Goal: Task Accomplishment & Management: Manage account settings

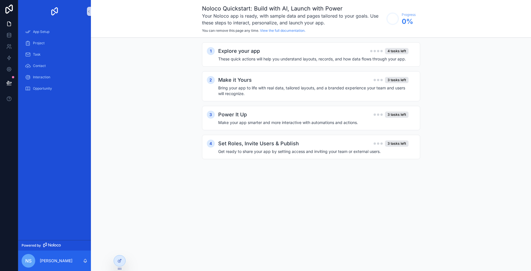
click at [26, 262] on span "nS" at bounding box center [28, 261] width 6 height 7
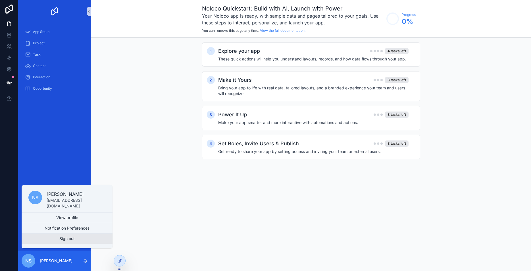
click at [79, 239] on button "Sign out" at bounding box center [67, 239] width 91 height 10
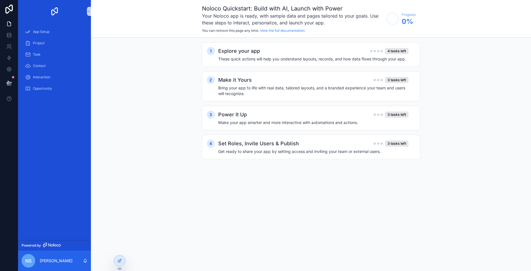
click at [57, 200] on div "App Setup Project Task Contact Interaction Opportunity" at bounding box center [54, 132] width 73 height 218
click at [30, 259] on span "nS" at bounding box center [28, 261] width 6 height 7
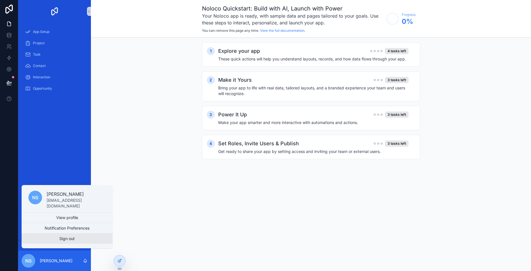
click at [70, 241] on button "Sign out" at bounding box center [67, 239] width 91 height 10
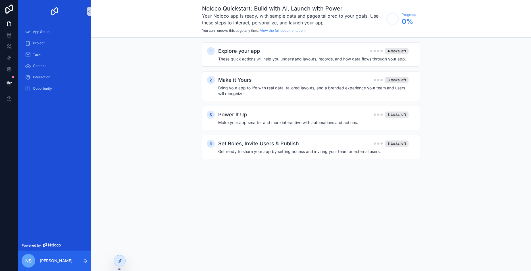
click at [30, 256] on div "nS" at bounding box center [29, 261] width 14 height 14
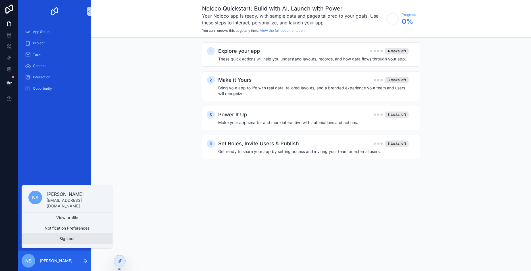
click at [70, 240] on button "Sign out" at bounding box center [67, 239] width 91 height 10
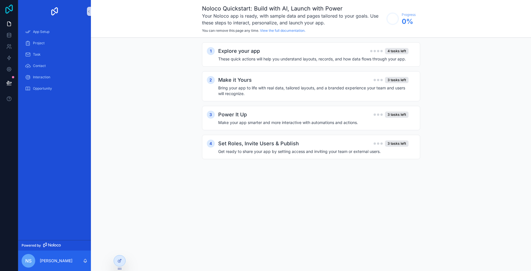
click at [11, 9] on icon at bounding box center [8, 9] width 11 height 9
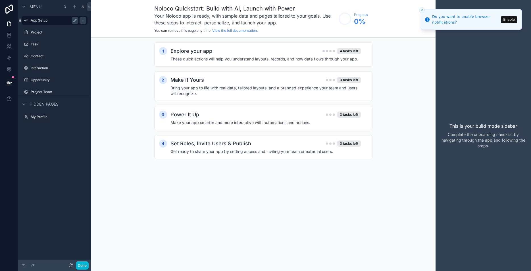
click at [39, 20] on label "App Setup" at bounding box center [53, 20] width 45 height 5
click at [7, 9] on icon at bounding box center [8, 9] width 11 height 9
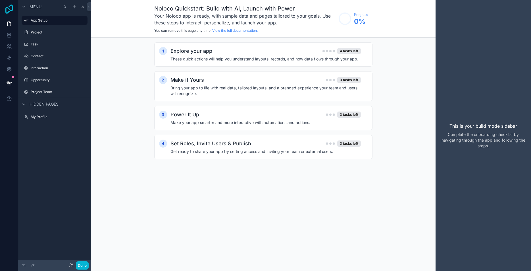
click at [6, 9] on icon at bounding box center [8, 9] width 7 height 9
click at [42, 117] on label "My Profile" at bounding box center [53, 117] width 45 height 5
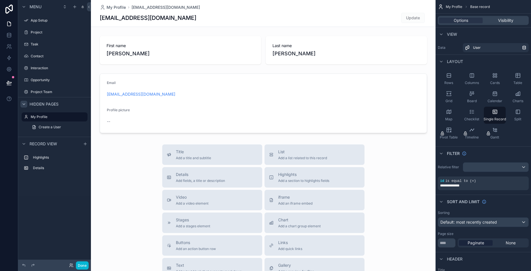
click at [25, 104] on icon "scrollable content" at bounding box center [24, 104] width 5 height 5
click at [85, 265] on button "Done" at bounding box center [82, 266] width 13 height 8
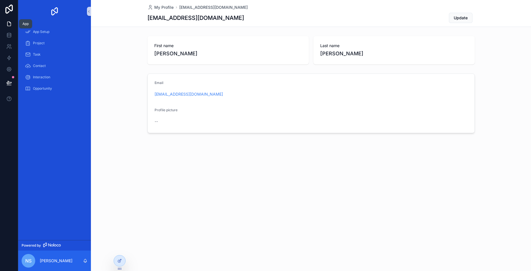
click at [8, 24] on icon at bounding box center [9, 24] width 6 height 6
click at [30, 258] on span "nS" at bounding box center [28, 261] width 6 height 7
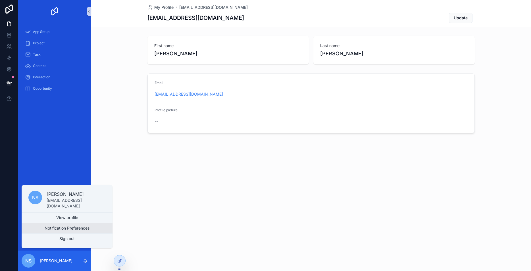
click at [73, 227] on button "Notification Preferences" at bounding box center [67, 228] width 91 height 10
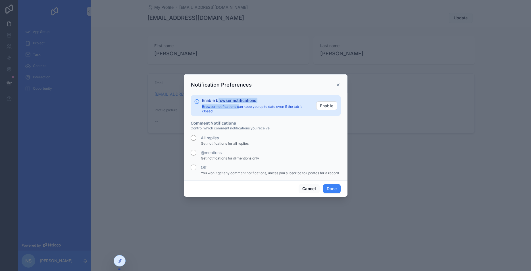
drag, startPoint x: 219, startPoint y: 99, endPoint x: 239, endPoint y: 109, distance: 22.6
click at [239, 109] on div "Enable browser notifications Browser notifications can keep you up to date even…" at bounding box center [257, 106] width 110 height 16
click at [239, 109] on p "Browser notifications can keep you up to date even if the tab is closed" at bounding box center [257, 109] width 110 height 9
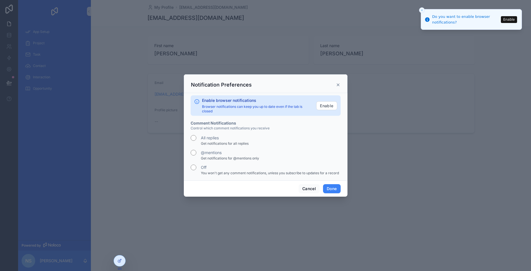
click at [423, 10] on icon "Close toast" at bounding box center [421, 10] width 3 height 3
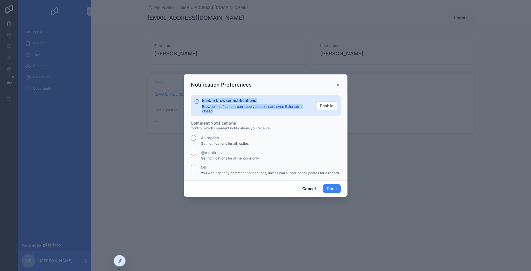
drag, startPoint x: 220, startPoint y: 110, endPoint x: 202, endPoint y: 100, distance: 21.2
click at [202, 100] on div "Enable browser notifications Browser notifications can keep you up to date even…" at bounding box center [266, 106] width 150 height 20
click at [221, 115] on div "Enable browser notifications Browser notifications can keep you up to date even…" at bounding box center [266, 106] width 150 height 20
drag, startPoint x: 221, startPoint y: 113, endPoint x: 202, endPoint y: 101, distance: 22.6
click at [202, 101] on div "Enable browser notifications Browser notifications can keep you up to date even…" at bounding box center [257, 106] width 110 height 16
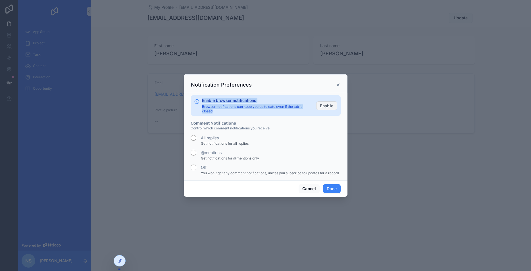
click at [329, 107] on button "Enable" at bounding box center [326, 105] width 21 height 9
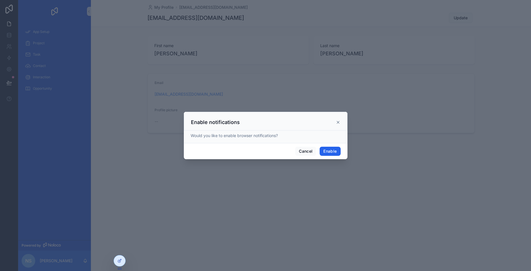
click at [335, 153] on button "Enable" at bounding box center [330, 151] width 21 height 9
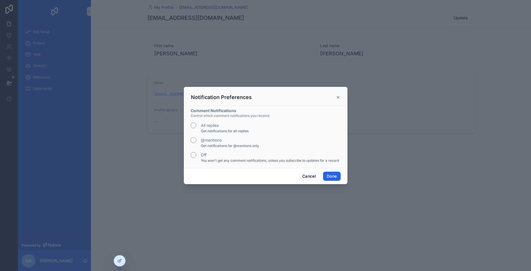
click at [340, 177] on button "Done" at bounding box center [331, 176] width 17 height 9
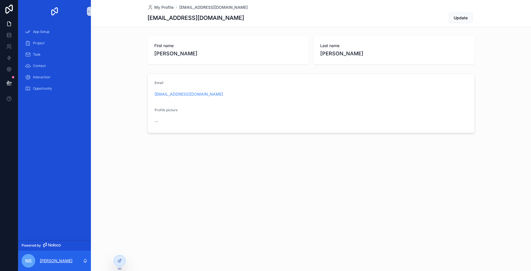
click at [48, 263] on p "[PERSON_NAME]" at bounding box center [56, 261] width 33 height 6
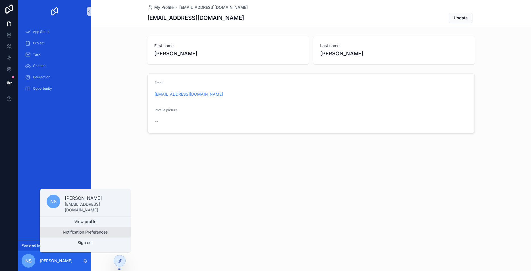
click at [90, 231] on button "Notification Preferences" at bounding box center [85, 232] width 91 height 10
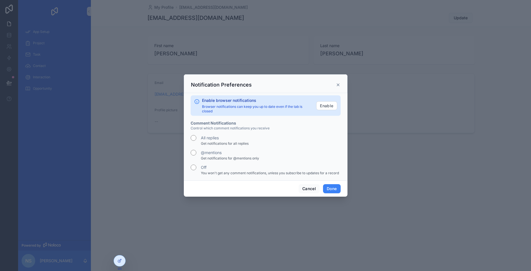
click at [217, 152] on label "@mentions" at bounding box center [211, 153] width 21 height 6
click at [206, 167] on label "Off" at bounding box center [204, 168] width 6 height 6
click at [326, 104] on button "Enable" at bounding box center [326, 105] width 21 height 9
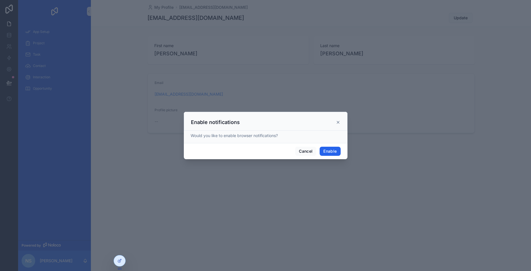
click at [333, 149] on button "Enable" at bounding box center [330, 151] width 21 height 9
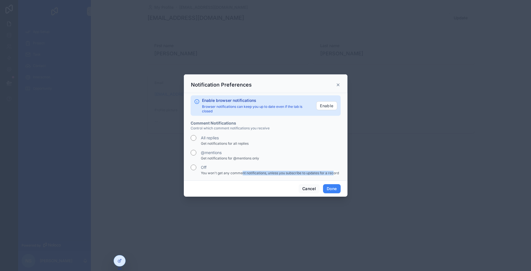
drag, startPoint x: 242, startPoint y: 174, endPoint x: 336, endPoint y: 172, distance: 93.8
click at [336, 172] on span "You won't get any comment notifications, unless you subscribe to updates for a …" at bounding box center [270, 173] width 138 height 5
click at [303, 187] on button "Cancel" at bounding box center [309, 188] width 21 height 9
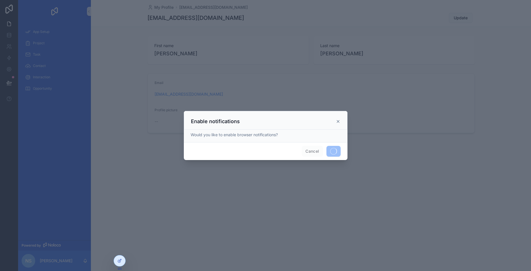
click at [338, 122] on icon "scrollable content" at bounding box center [338, 121] width 5 height 5
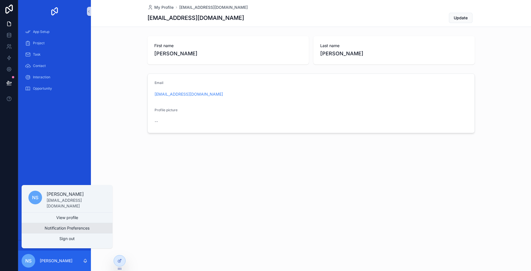
click at [70, 230] on button "Notification Preferences" at bounding box center [67, 228] width 91 height 10
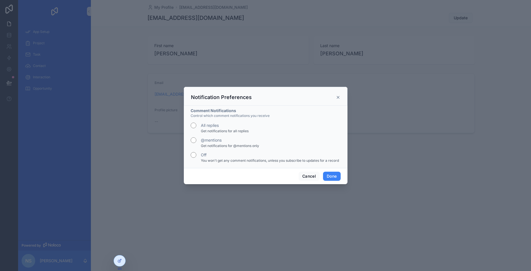
click at [206, 141] on label "@mentions" at bounding box center [211, 141] width 21 height 6
click at [332, 176] on button "Done" at bounding box center [331, 176] width 17 height 9
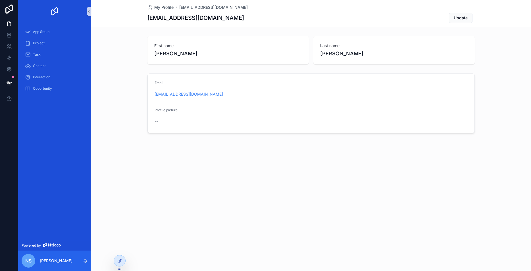
click at [27, 262] on span "nS" at bounding box center [28, 261] width 6 height 7
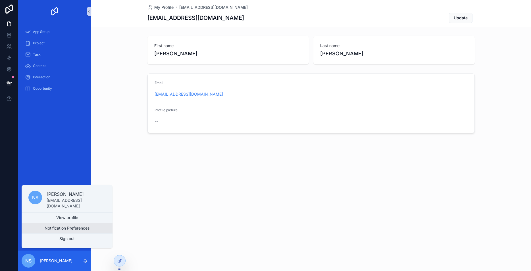
click at [70, 229] on button "Notification Preferences" at bounding box center [67, 228] width 91 height 10
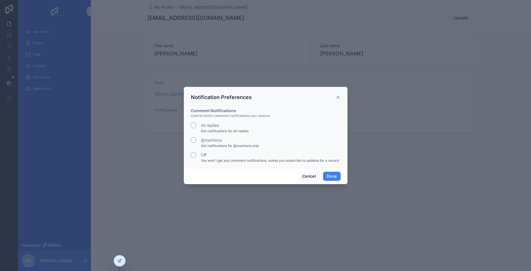
click at [197, 155] on div "Off" at bounding box center [266, 155] width 150 height 6
click at [333, 177] on button "Done" at bounding box center [331, 176] width 17 height 9
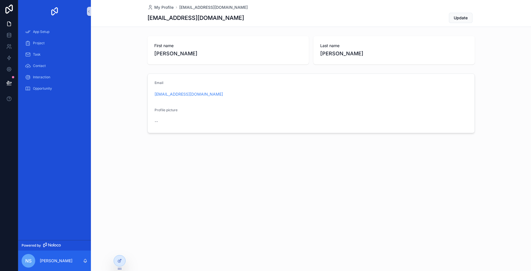
click at [26, 260] on span "nS" at bounding box center [28, 261] width 6 height 7
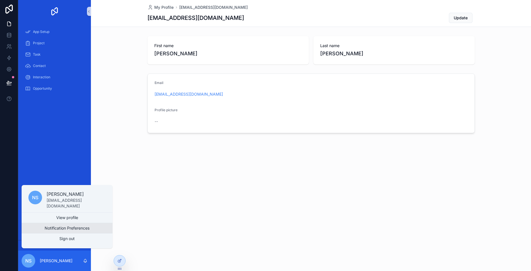
click at [65, 231] on button "Notification Preferences" at bounding box center [67, 228] width 91 height 10
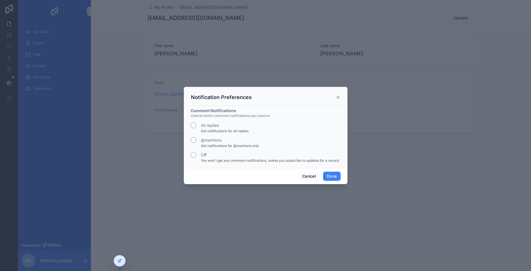
click at [210, 127] on label "All replies" at bounding box center [210, 126] width 18 height 6
click at [334, 177] on button "Done" at bounding box center [331, 176] width 17 height 9
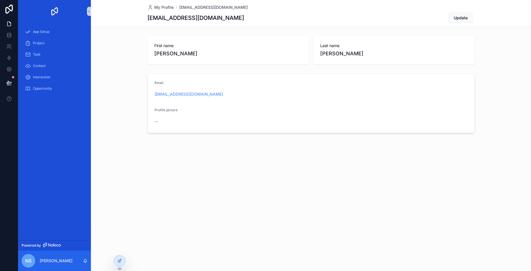
click at [29, 259] on span "nS" at bounding box center [28, 261] width 6 height 7
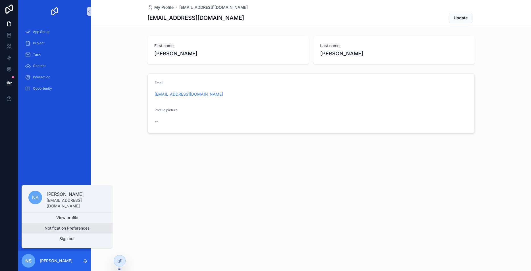
click at [71, 231] on button "Notification Preferences" at bounding box center [67, 228] width 91 height 10
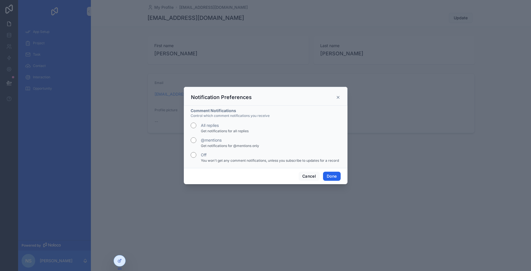
click at [325, 175] on button "Done" at bounding box center [331, 176] width 17 height 9
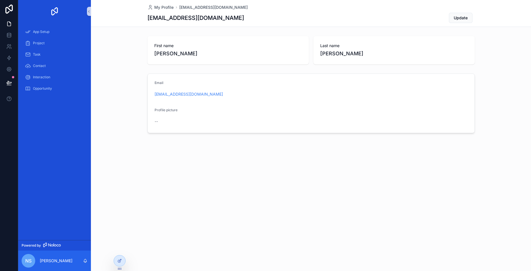
click at [31, 260] on span "nS" at bounding box center [28, 261] width 6 height 7
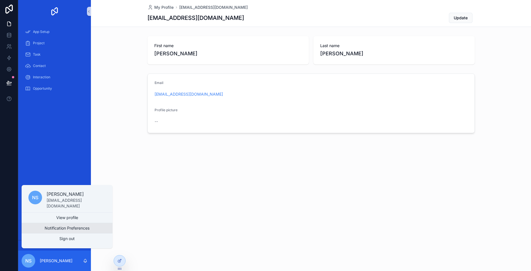
click at [56, 232] on button "Notification Preferences" at bounding box center [67, 228] width 91 height 10
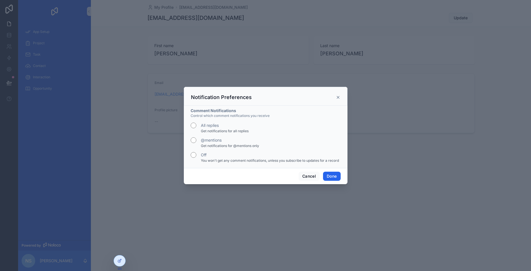
click at [331, 177] on button "Done" at bounding box center [331, 176] width 17 height 9
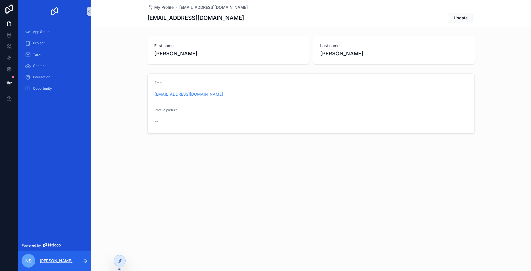
click at [43, 261] on p "[PERSON_NAME]" at bounding box center [56, 261] width 33 height 6
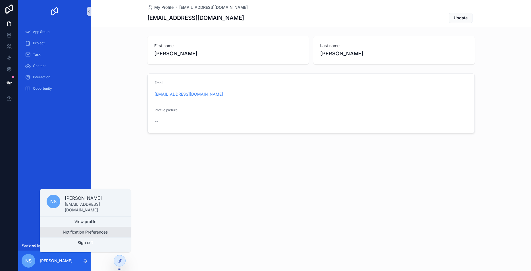
click at [68, 232] on button "Notification Preferences" at bounding box center [85, 232] width 91 height 10
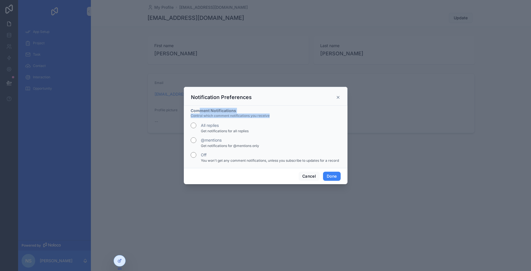
drag, startPoint x: 200, startPoint y: 112, endPoint x: 276, endPoint y: 115, distance: 76.0
click at [276, 115] on div "Comment Notifications Control which comment notifications you receive All repli…" at bounding box center [266, 136] width 150 height 56
click at [276, 115] on p "Control which comment notifications you receive" at bounding box center [266, 116] width 150 height 5
drag, startPoint x: 285, startPoint y: 115, endPoint x: 190, endPoint y: 110, distance: 94.8
click at [190, 110] on div "Comment Notifications Control which comment notifications you receive All repli…" at bounding box center [266, 137] width 164 height 63
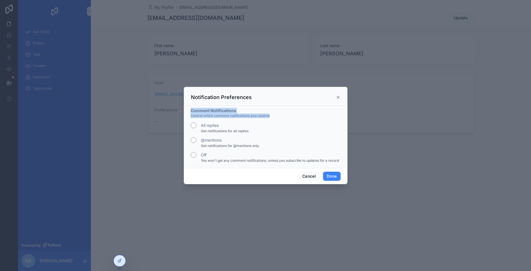
click at [247, 110] on h2 "Comment Notifications" at bounding box center [266, 111] width 150 height 6
click at [340, 96] on icon "scrollable content" at bounding box center [338, 97] width 5 height 5
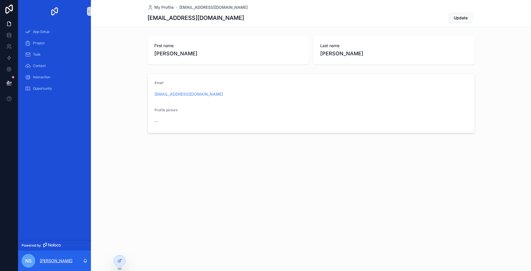
click at [60, 263] on p "[PERSON_NAME]" at bounding box center [56, 261] width 33 height 6
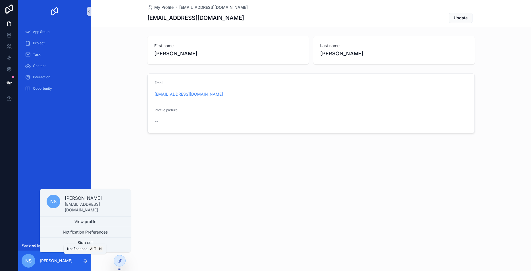
click at [85, 261] on icon "scrollable content" at bounding box center [85, 261] width 5 height 5
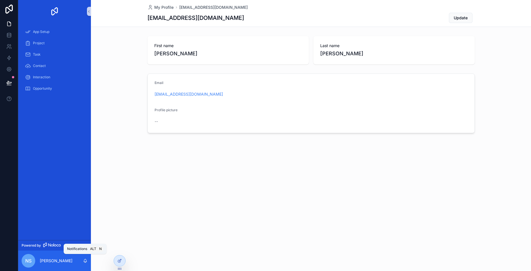
click at [85, 261] on icon "scrollable content" at bounding box center [85, 261] width 5 height 5
click at [61, 262] on p "[PERSON_NAME]" at bounding box center [56, 261] width 33 height 6
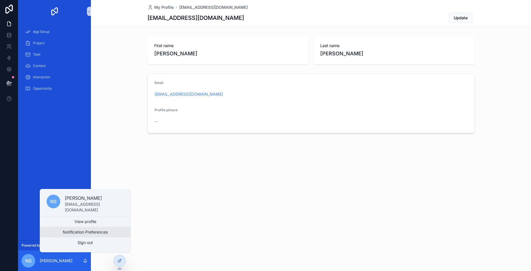
click at [87, 232] on button "Notification Preferences" at bounding box center [85, 232] width 91 height 10
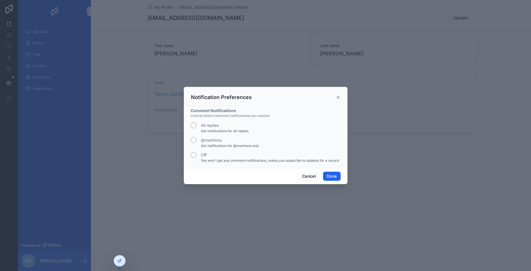
click at [329, 180] on button "Done" at bounding box center [331, 176] width 17 height 9
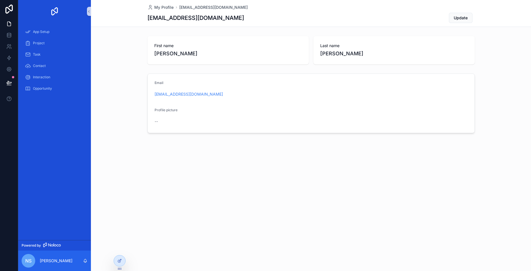
click at [31, 260] on span "nS" at bounding box center [28, 261] width 6 height 7
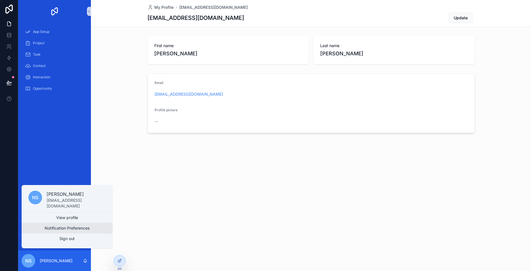
click at [72, 229] on button "Notification Preferences" at bounding box center [67, 228] width 91 height 10
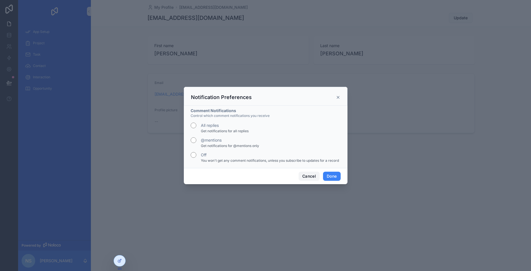
drag, startPoint x: 313, startPoint y: 176, endPoint x: 108, endPoint y: 243, distance: 215.3
click at [310, 176] on button "Cancel" at bounding box center [309, 176] width 21 height 9
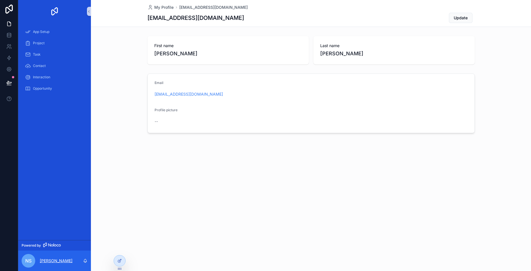
click at [51, 261] on p "[PERSON_NAME]" at bounding box center [56, 261] width 33 height 6
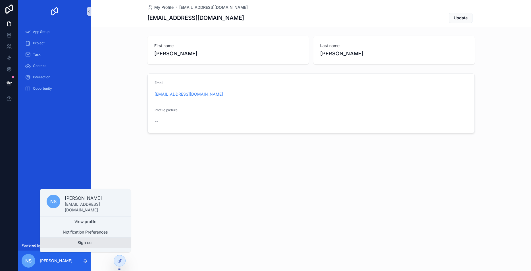
click at [81, 245] on button "Sign out" at bounding box center [85, 243] width 91 height 10
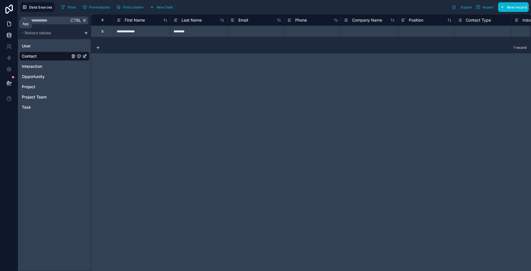
click at [9, 22] on icon at bounding box center [9, 24] width 6 height 6
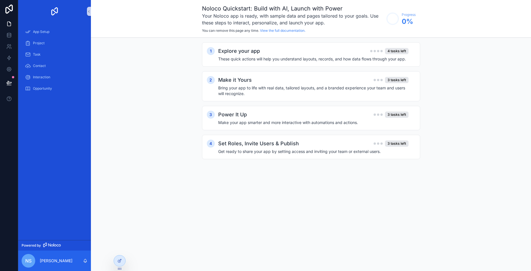
click at [26, 262] on span "nS" at bounding box center [28, 261] width 6 height 7
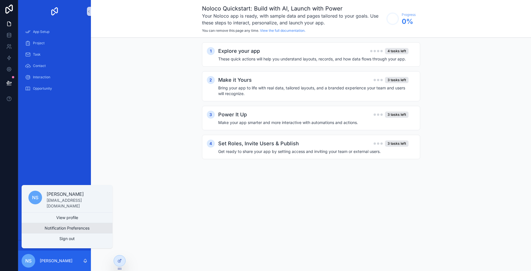
click at [71, 228] on button "Notification Preferences" at bounding box center [67, 228] width 91 height 10
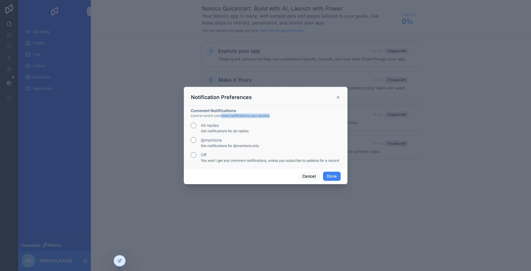
drag, startPoint x: 222, startPoint y: 115, endPoint x: 291, endPoint y: 115, distance: 69.1
click at [291, 115] on p "Control which comment notifications you receive" at bounding box center [266, 116] width 150 height 5
click at [214, 139] on label "@mentions" at bounding box center [211, 141] width 21 height 6
click at [207, 156] on div "Off" at bounding box center [266, 155] width 150 height 6
click at [198, 157] on div "Off" at bounding box center [266, 155] width 150 height 6
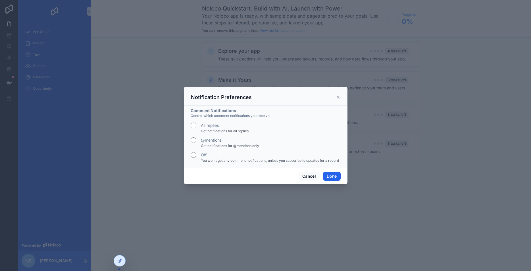
click at [336, 177] on button "Done" at bounding box center [331, 176] width 17 height 9
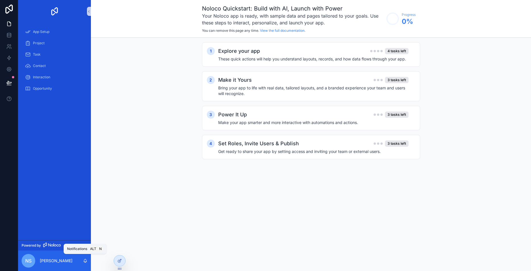
click at [86, 261] on icon "scrollable content" at bounding box center [85, 261] width 5 height 5
click at [72, 262] on div "nS navdeep Sandhu" at bounding box center [54, 261] width 73 height 20
click at [31, 261] on span "nS" at bounding box center [28, 261] width 6 height 7
click at [158, 248] on div "Noloco Quickstart: Build with AI, Launch with Power Your Noloco app is ready, w…" at bounding box center [311, 135] width 440 height 271
click at [88, 11] on icon "scrollable content" at bounding box center [89, 11] width 4 height 4
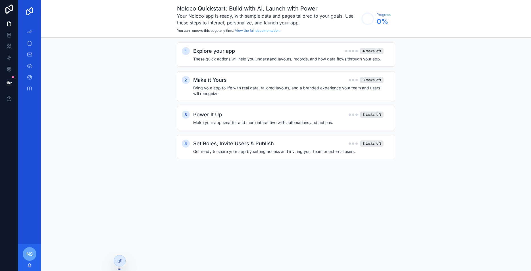
click at [31, 11] on img "scrollable content" at bounding box center [29, 11] width 9 height 9
click at [30, 11] on img "scrollable content" at bounding box center [29, 11] width 9 height 9
click at [29, 12] on img "scrollable content" at bounding box center [29, 11] width 9 height 9
click at [11, 11] on icon at bounding box center [8, 9] width 7 height 9
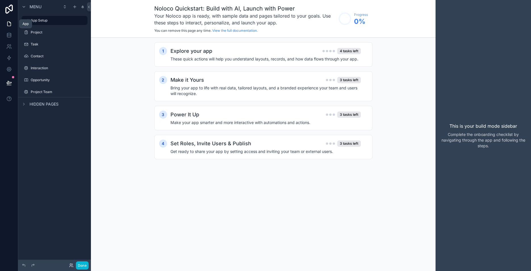
click at [10, 26] on icon at bounding box center [8, 24] width 3 height 4
click at [11, 25] on icon at bounding box center [9, 24] width 6 height 6
click at [9, 11] on icon at bounding box center [8, 9] width 11 height 9
click at [88, 6] on icon at bounding box center [89, 7] width 4 height 4
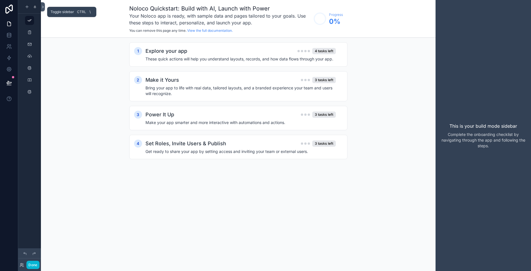
click at [43, 7] on icon at bounding box center [43, 7] width 4 height 4
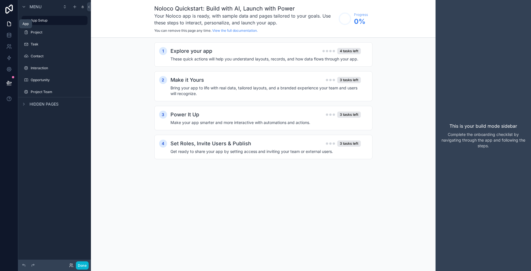
click at [9, 20] on link at bounding box center [9, 23] width 18 height 11
click at [9, 25] on icon at bounding box center [9, 24] width 6 height 6
click at [11, 24] on icon at bounding box center [8, 24] width 3 height 4
click at [82, 265] on button "Done" at bounding box center [82, 266] width 13 height 8
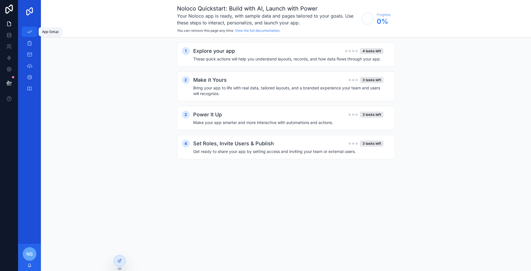
click at [31, 35] on div "App Setup" at bounding box center [29, 31] width 9 height 9
click at [29, 9] on img "scrollable content" at bounding box center [29, 11] width 9 height 9
click at [30, 254] on span "nS" at bounding box center [29, 254] width 6 height 7
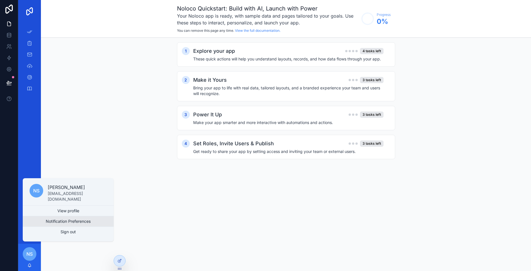
click at [74, 223] on button "Notification Preferences" at bounding box center [68, 222] width 91 height 10
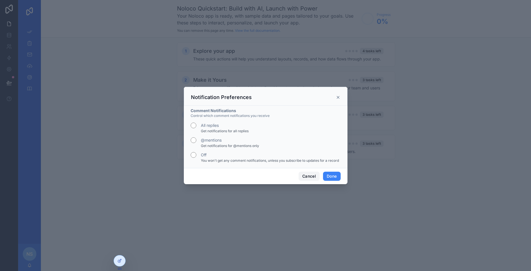
click at [313, 175] on button "Cancel" at bounding box center [309, 176] width 21 height 9
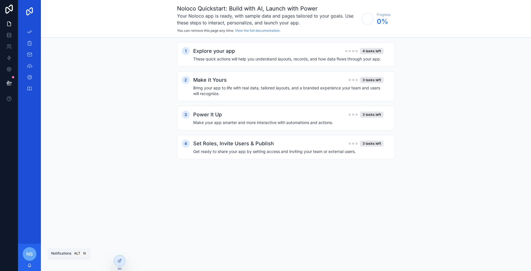
click at [29, 267] on icon "scrollable content" at bounding box center [29, 265] width 3 height 3
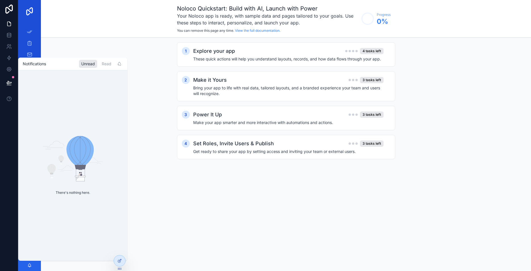
click at [107, 59] on div "Notifications Unread Read" at bounding box center [72, 64] width 109 height 13
click at [107, 64] on div "Read" at bounding box center [106, 64] width 14 height 8
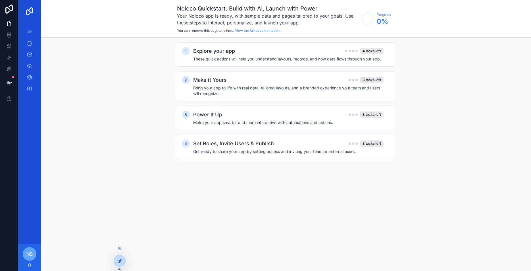
click at [117, 261] on div at bounding box center [119, 261] width 11 height 11
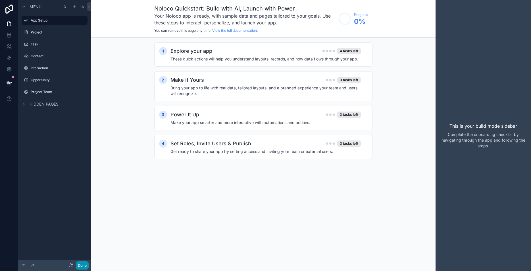
click at [86, 264] on button "Done" at bounding box center [82, 266] width 13 height 8
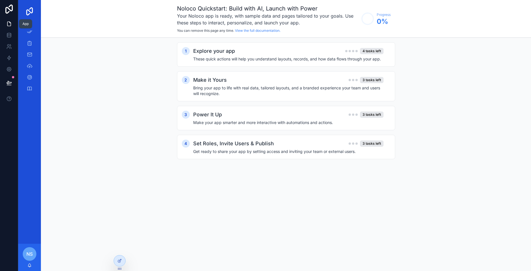
click at [9, 24] on icon at bounding box center [9, 24] width 6 height 6
click at [31, 257] on span "nS" at bounding box center [29, 254] width 6 height 7
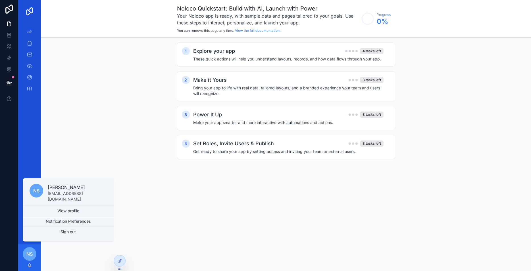
click at [180, 207] on div "Noloco Quickstart: Build with AI, Launch with Power Your Noloco app is ready, w…" at bounding box center [286, 135] width 490 height 271
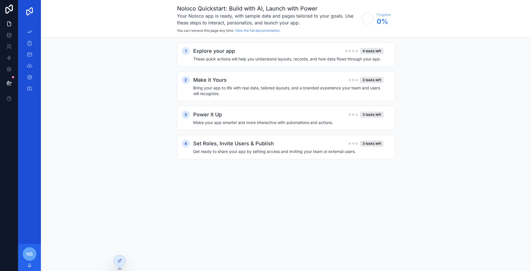
click at [30, 256] on span "nS" at bounding box center [29, 254] width 6 height 7
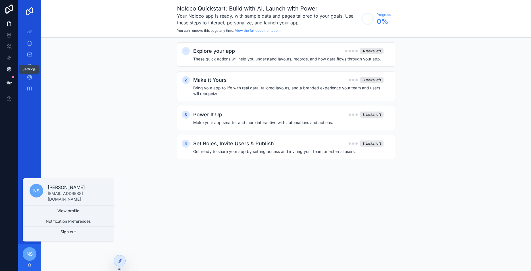
click at [9, 71] on icon at bounding box center [9, 69] width 4 height 4
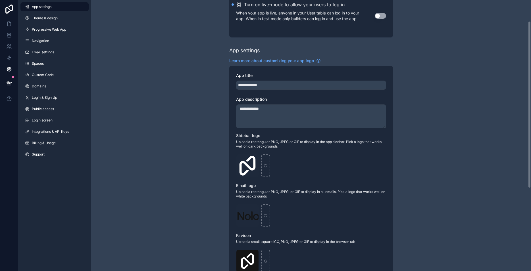
scroll to position [68, 0]
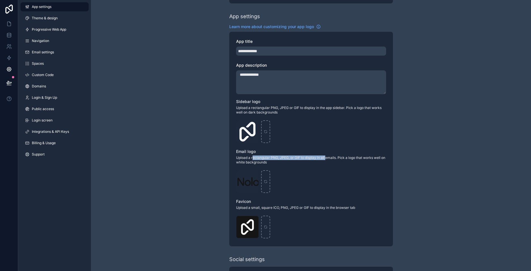
drag, startPoint x: 253, startPoint y: 158, endPoint x: 326, endPoint y: 156, distance: 73.1
click at [326, 156] on span "Upload a rectangular PNG, JPEG, or GIF to display in all emails. Pick a logo th…" at bounding box center [311, 160] width 150 height 9
drag, startPoint x: 244, startPoint y: 158, endPoint x: 366, endPoint y: 162, distance: 122.0
click at [366, 162] on span "Upload a rectangular PNG, JPEG, or GIF to display in all emails. Pick a logo th…" at bounding box center [311, 160] width 150 height 9
click at [330, 170] on div "Logo .png" at bounding box center [311, 179] width 150 height 27
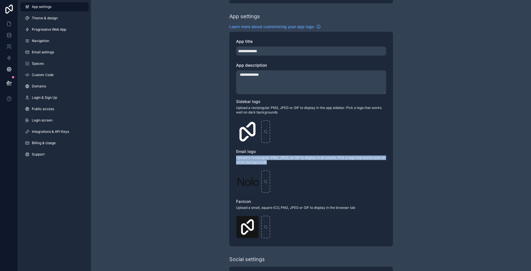
drag, startPoint x: 282, startPoint y: 164, endPoint x: 236, endPoint y: 157, distance: 46.5
click at [236, 157] on div "**********" at bounding box center [311, 139] width 164 height 215
click at [43, 51] on span "Email settings" at bounding box center [43, 52] width 22 height 5
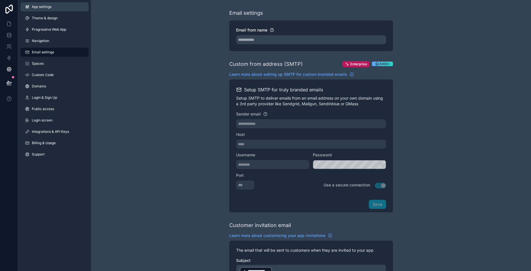
click at [53, 5] on link "App settings" at bounding box center [54, 6] width 68 height 9
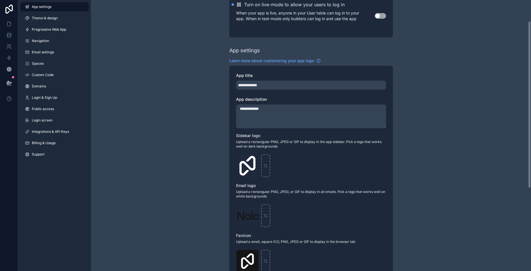
scroll to position [68, 0]
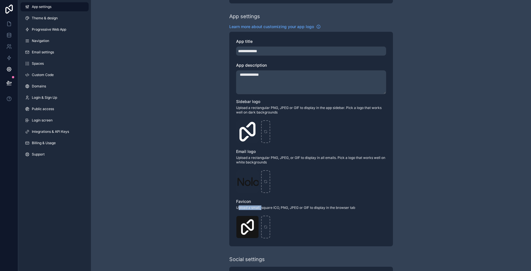
drag, startPoint x: 239, startPoint y: 207, endPoint x: 262, endPoint y: 207, distance: 22.5
click at [262, 207] on span "Upload a small, square ICO, PNG, JPEG or GIF to display in the browser tab" at bounding box center [311, 208] width 150 height 5
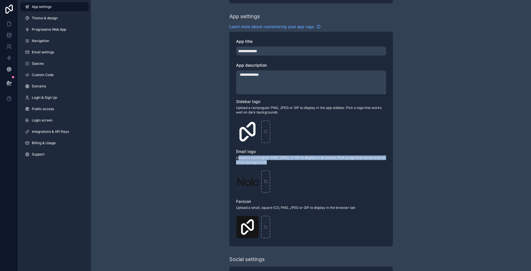
drag, startPoint x: 238, startPoint y: 157, endPoint x: 283, endPoint y: 164, distance: 45.7
click at [283, 164] on span "Upload a rectangular PNG, JPEG, or GIF to display in all emails. Pick a logo th…" at bounding box center [311, 160] width 150 height 9
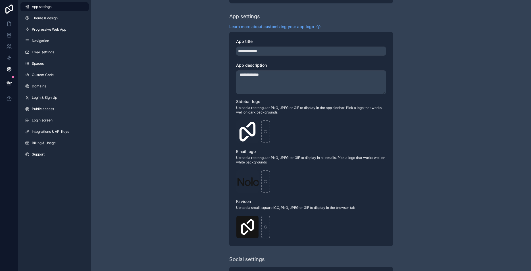
click at [283, 164] on span "Upload a rectangular PNG, JPEG, or GIF to display in all emails. Pick a logo th…" at bounding box center [311, 160] width 150 height 9
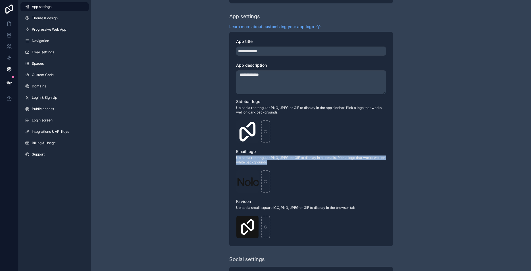
drag, startPoint x: 283, startPoint y: 164, endPoint x: 234, endPoint y: 158, distance: 49.0
click at [234, 158] on div "**********" at bounding box center [311, 139] width 164 height 215
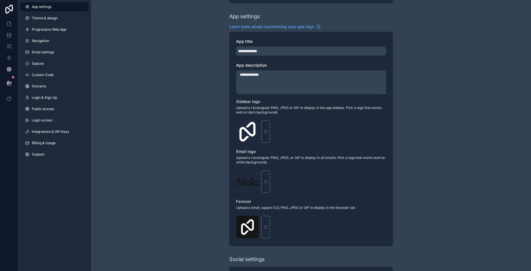
click at [279, 161] on span "Upload a rectangular PNG, JPEG, or GIF to display in all emails. Pick a logo th…" at bounding box center [311, 160] width 150 height 9
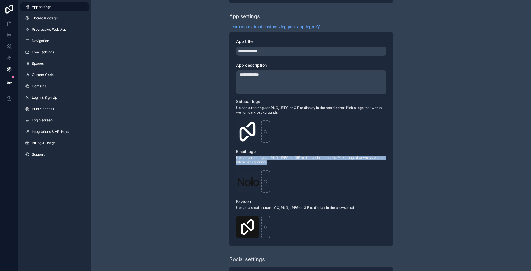
drag, startPoint x: 283, startPoint y: 161, endPoint x: 236, endPoint y: 156, distance: 47.5
click at [236, 156] on span "Upload a rectangular PNG, JPEG, or GIF to display in all emails. Pick a logo th…" at bounding box center [311, 160] width 150 height 9
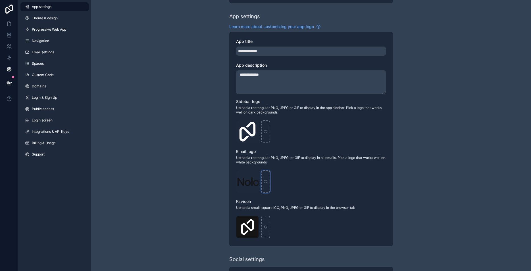
click at [264, 181] on icon "scrollable content" at bounding box center [266, 182] width 4 height 4
